Goal: Obtain resource: Download file/media

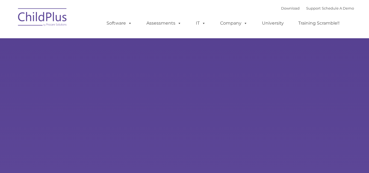
select select "MEDIUM"
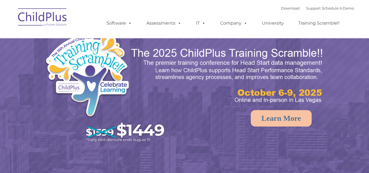
select select "MEDIUM"
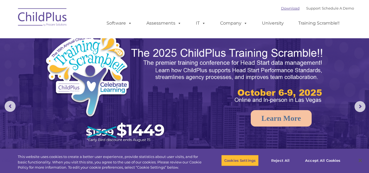
click at [286, 9] on link "Download" at bounding box center [290, 8] width 19 height 4
